Goal: Navigation & Orientation: Find specific page/section

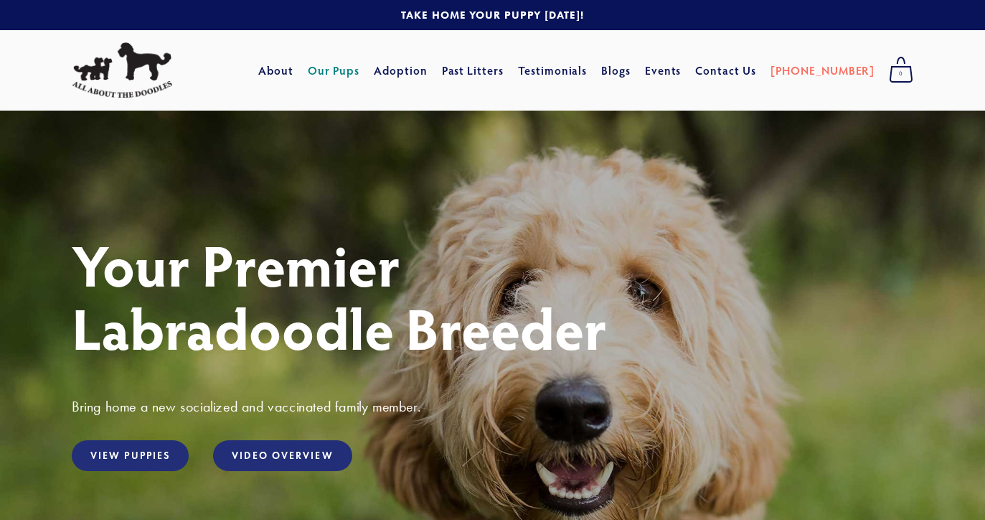
click at [360, 57] on link "Our Pups" at bounding box center [334, 70] width 52 height 26
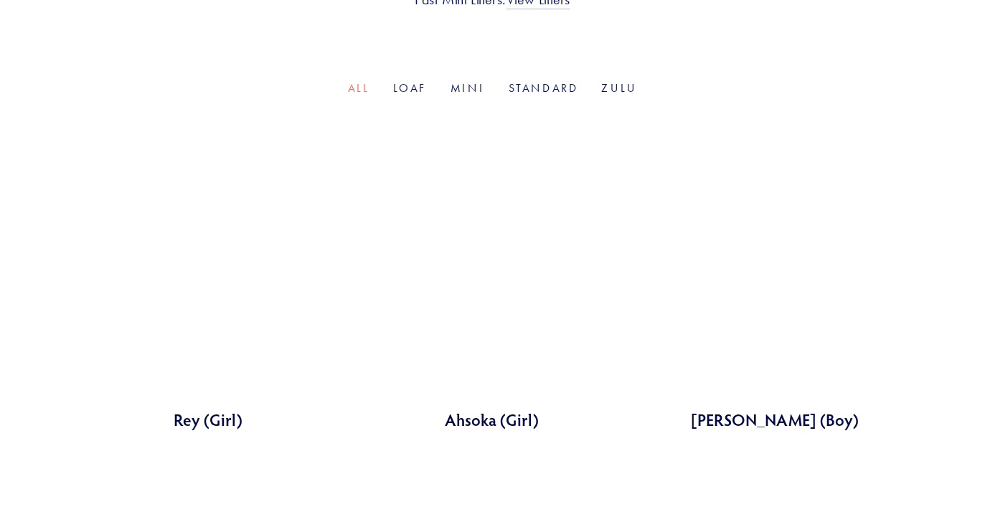
scroll to position [453, 0]
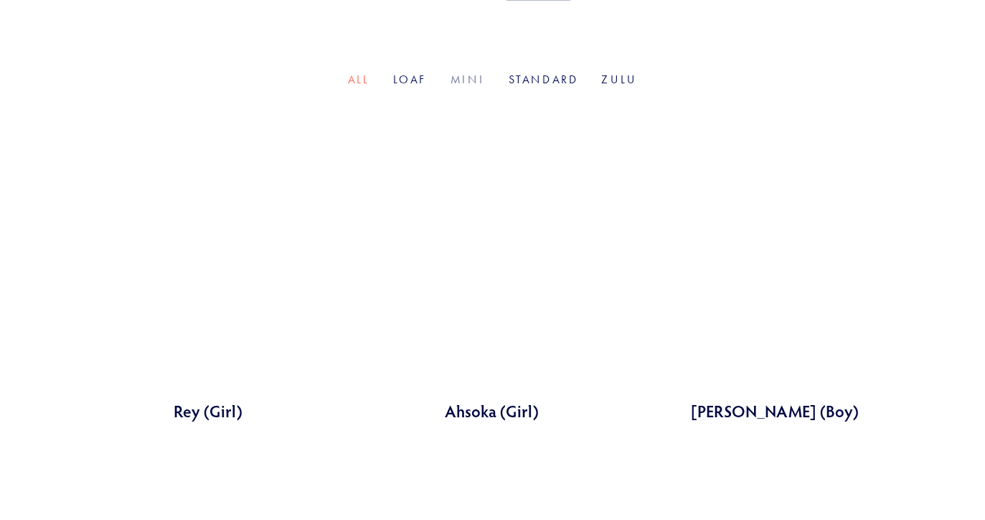
click at [464, 72] on link "Mini" at bounding box center [468, 79] width 35 height 14
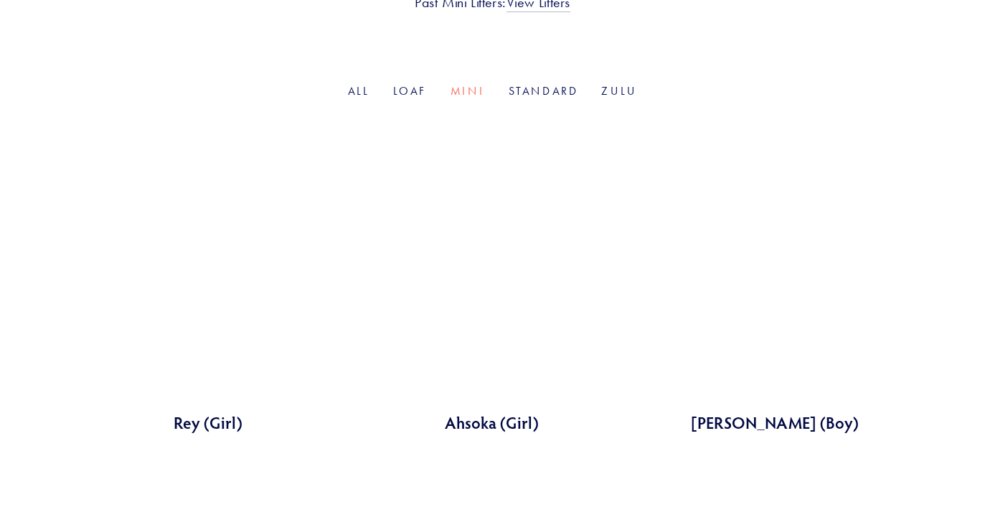
scroll to position [440, 0]
